Goal: Navigation & Orientation: Find specific page/section

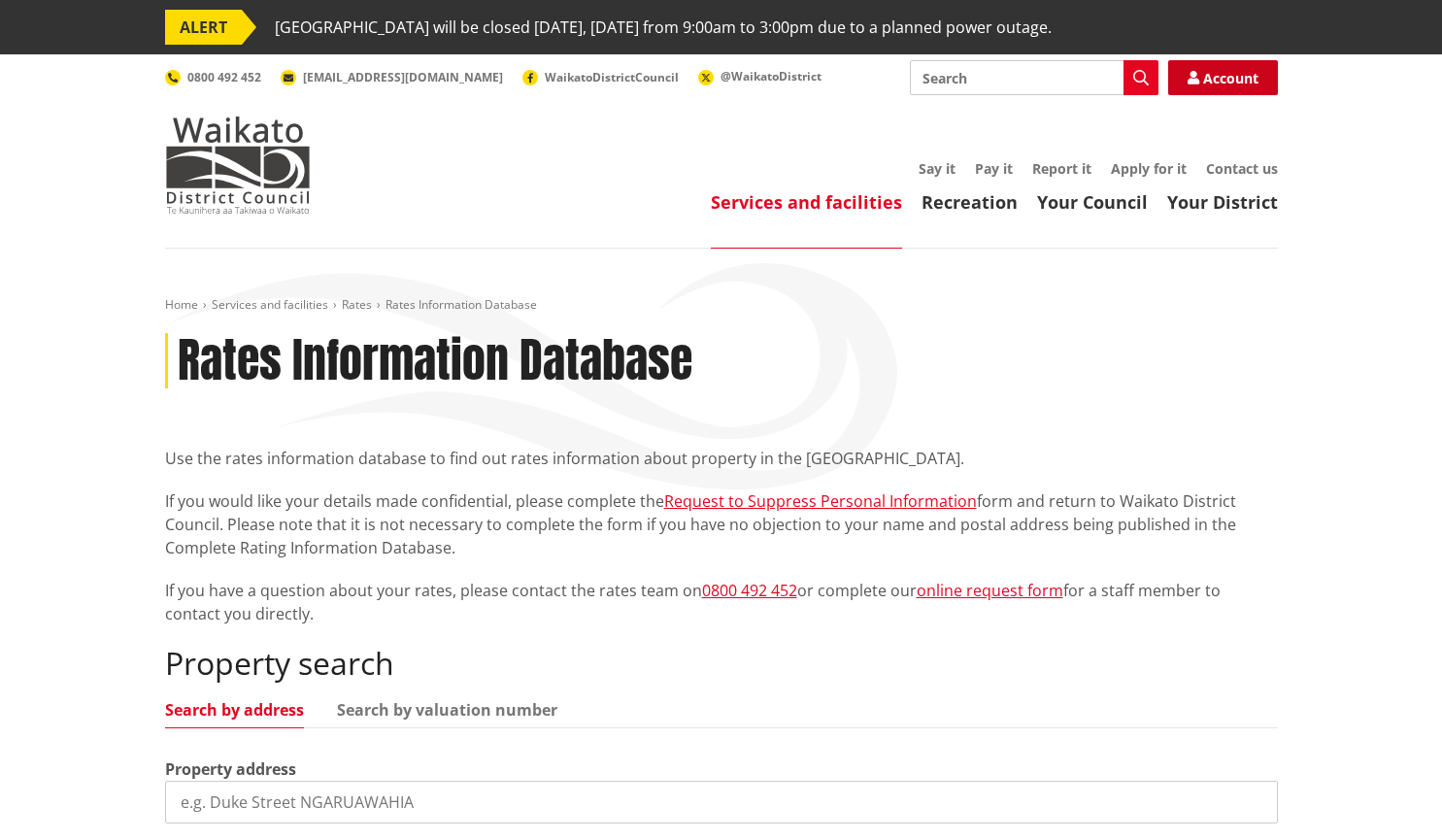
click at [1234, 70] on link "Account" at bounding box center [1224, 78] width 110 height 35
click at [1203, 95] on div "Toggle search Toggle navigation Services and facilities Recreation Your Council…" at bounding box center [721, 137] width 1142 height 154
click at [1214, 74] on link "Account" at bounding box center [1224, 78] width 110 height 35
